Goal: Information Seeking & Learning: Learn about a topic

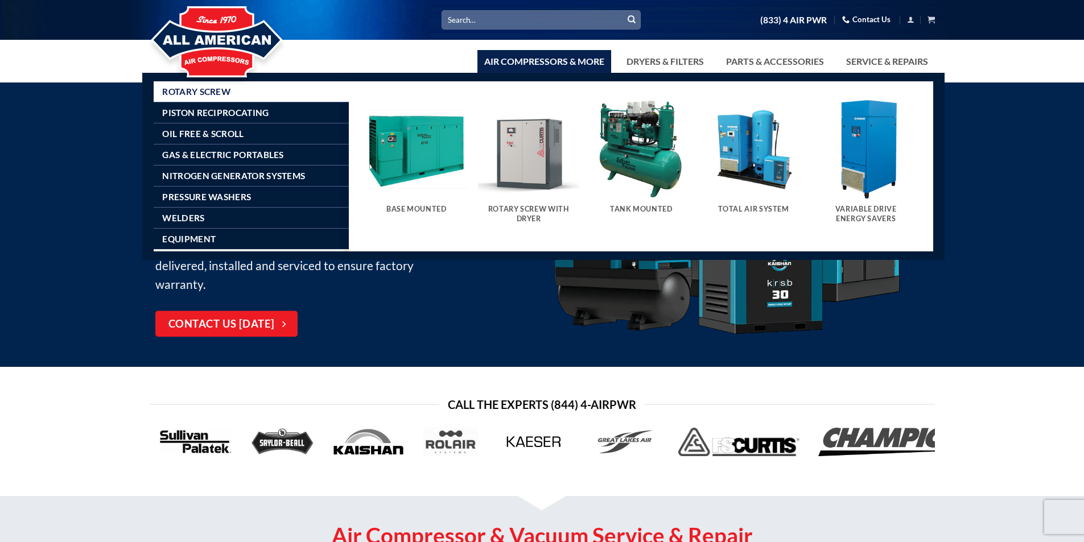
click at [586, 61] on link "Air Compressors & More" at bounding box center [545, 61] width 134 height 23
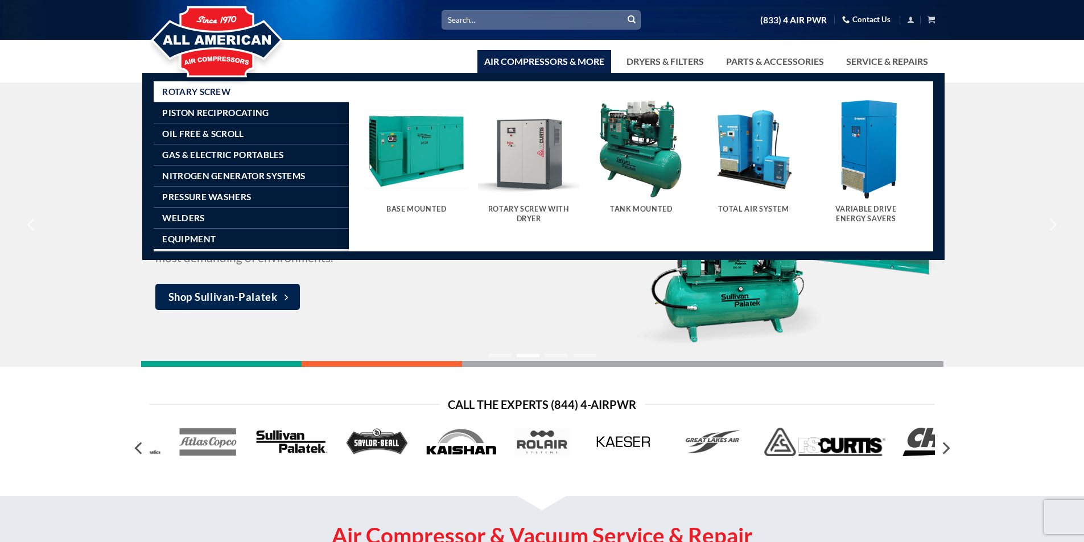
click at [229, 89] on span "Rotary Screw" at bounding box center [196, 91] width 68 height 9
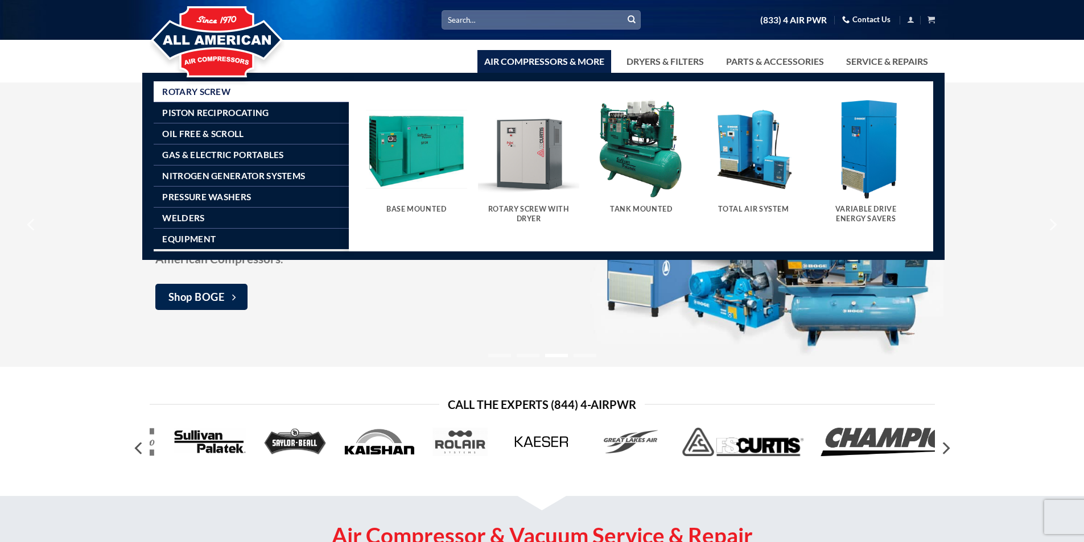
click at [451, 145] on img "Visit product category Base Mounted" at bounding box center [416, 148] width 101 height 101
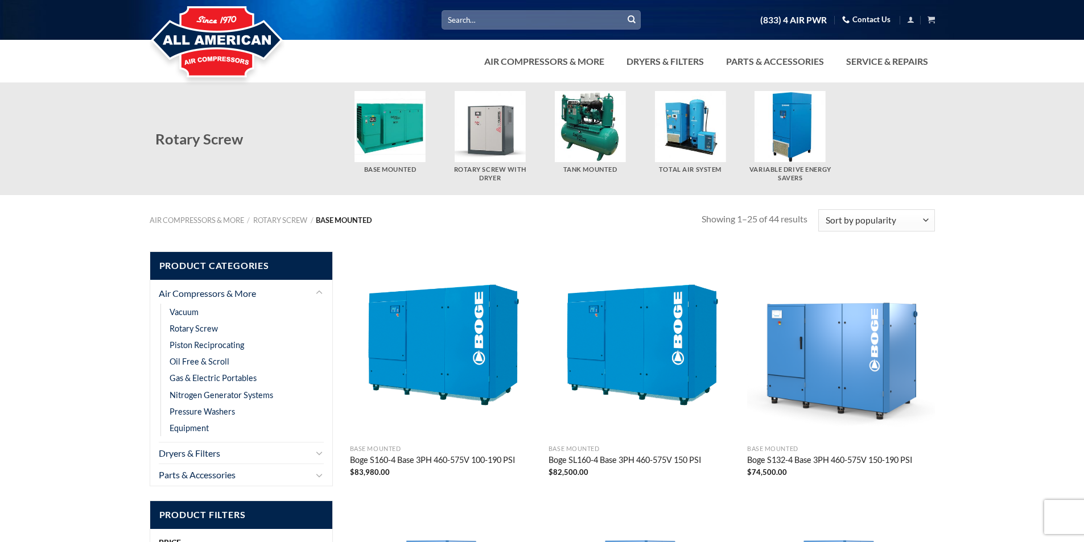
click at [568, 14] on input "Search for:" at bounding box center [541, 19] width 199 height 19
click at [502, 166] on h5 "Rotary Screw With Dryer" at bounding box center [490, 174] width 89 height 17
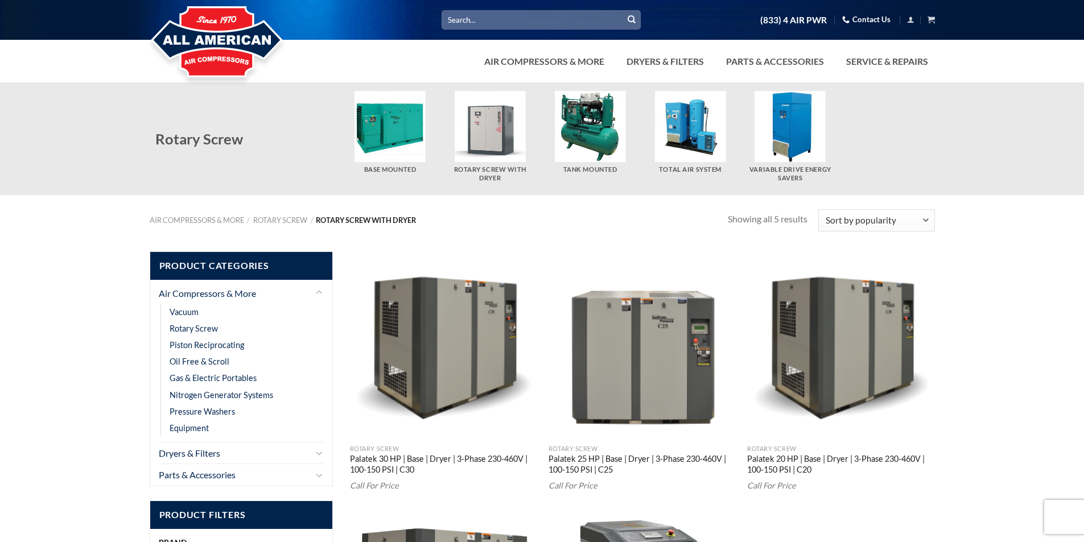
click at [791, 131] on img "Visit product category Variable Drive Energy Savers" at bounding box center [790, 126] width 71 height 71
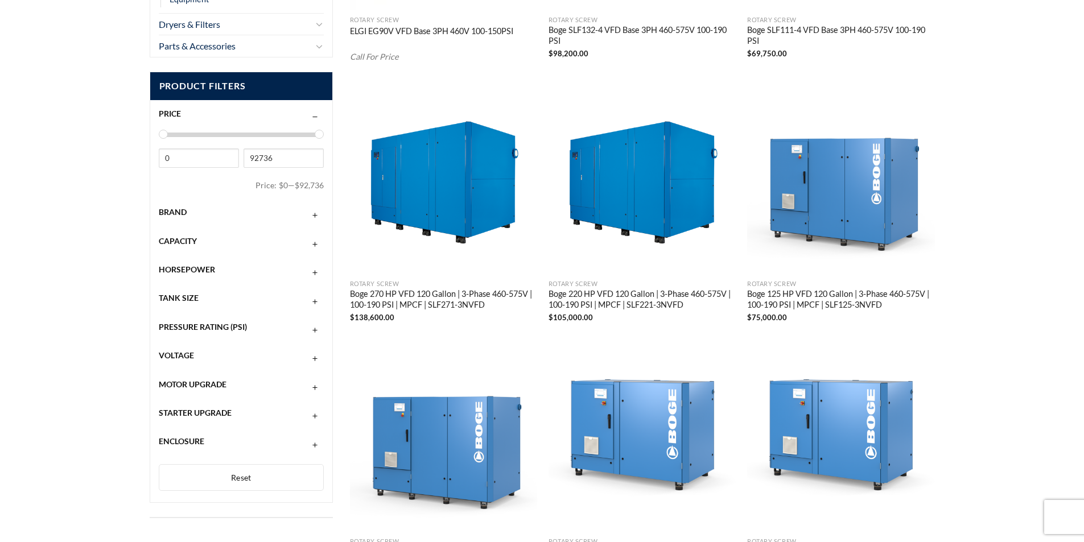
scroll to position [395, 0]
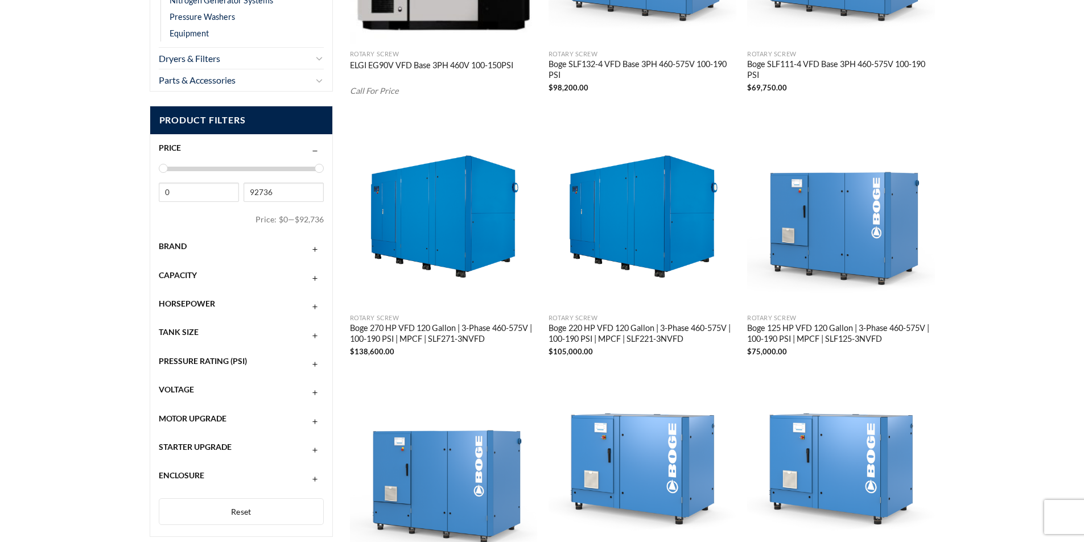
click at [209, 246] on div "Brand" at bounding box center [242, 247] width 166 height 22
